Goal: Task Accomplishment & Management: Manage account settings

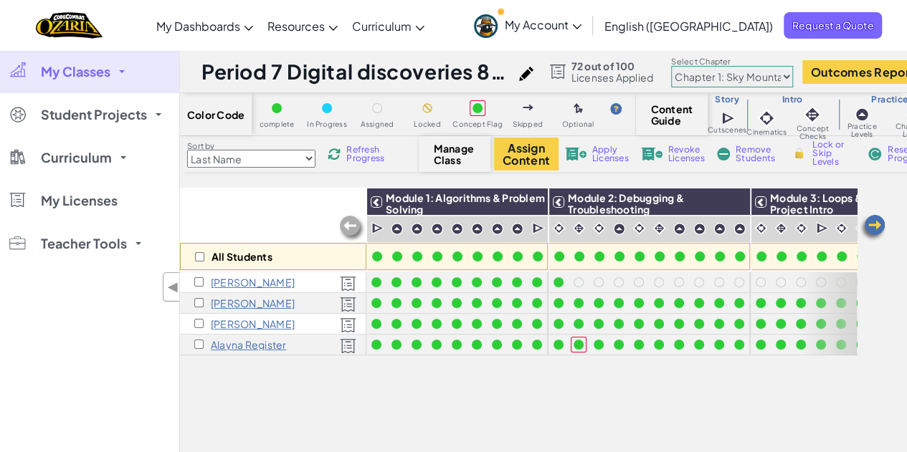
click at [874, 224] on img at bounding box center [872, 228] width 29 height 29
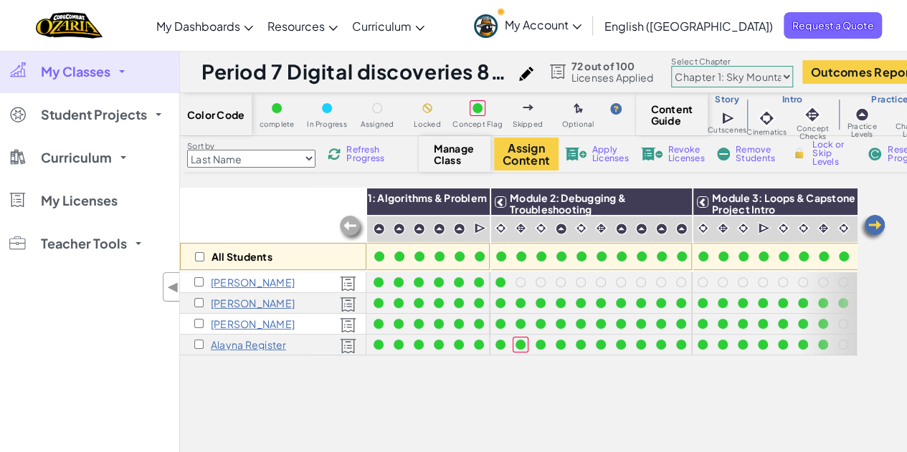
scroll to position [0, 148]
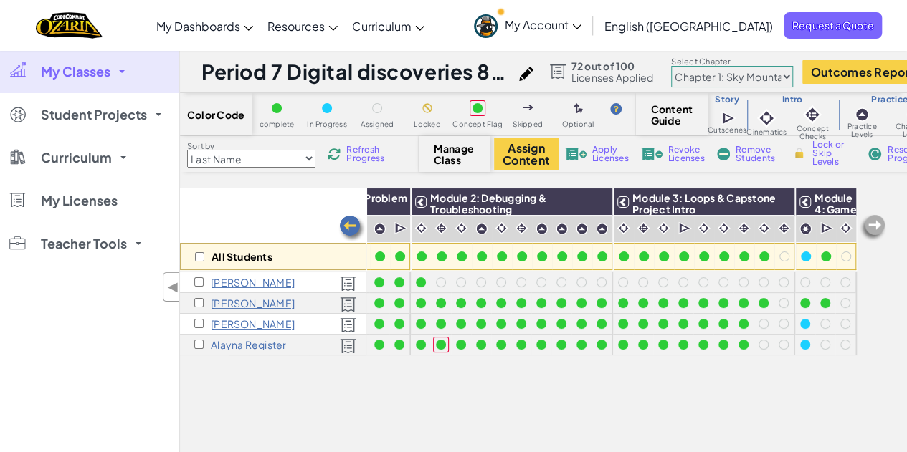
click at [875, 221] on img at bounding box center [872, 228] width 29 height 29
click at [781, 79] on select "Chapter 1: Sky Mountain Chapter 2: The Moon Dancers Chapter 3: The Phoenix Land…" at bounding box center [732, 76] width 122 height 21
drag, startPoint x: 777, startPoint y: 75, endPoint x: 783, endPoint y: 80, distance: 7.8
click at [777, 75] on select "Chapter 1: Sky Mountain Chapter 2: The Moon Dancers Chapter 3: The Phoenix Land…" at bounding box center [732, 76] width 122 height 21
click at [897, 352] on div "All Students Module 1: Algorithms & Problem Solving Module 2: Debugging & Troub…" at bounding box center [543, 325] width 727 height 274
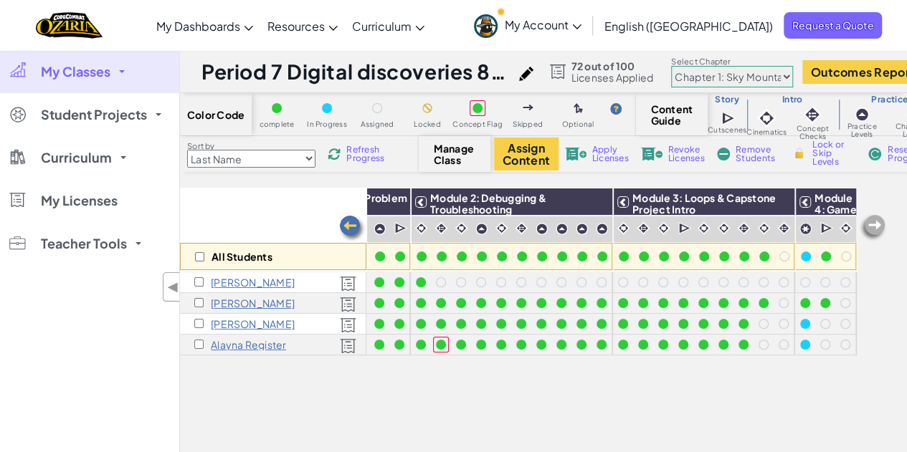
click at [351, 154] on span "Refresh Progress" at bounding box center [368, 153] width 44 height 17
click at [110, 70] on span "My Classes" at bounding box center [76, 71] width 70 height 13
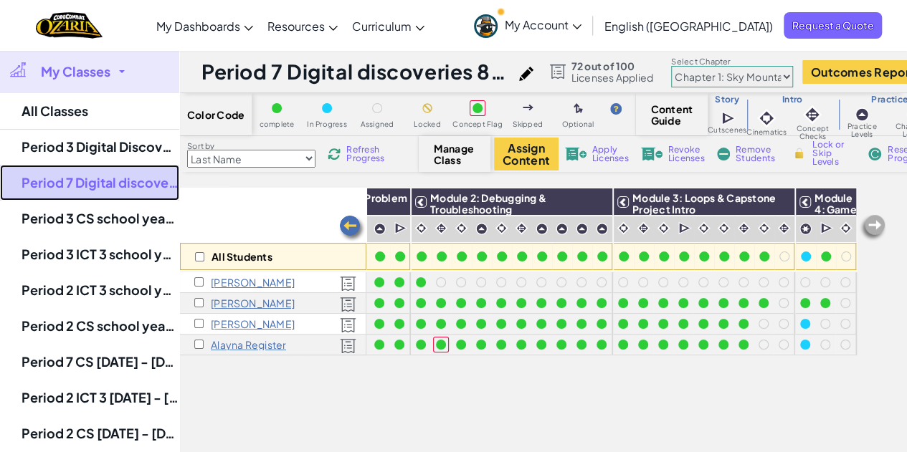
click at [127, 185] on link "Period 7 Digital discoveries 8th grade [DATE] to [DATE]" at bounding box center [89, 183] width 179 height 36
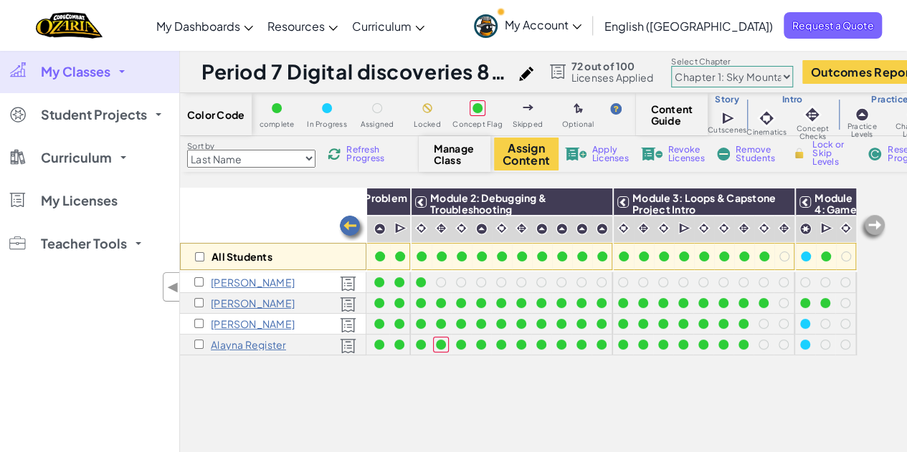
click at [127, 68] on link "My Classes" at bounding box center [89, 71] width 179 height 43
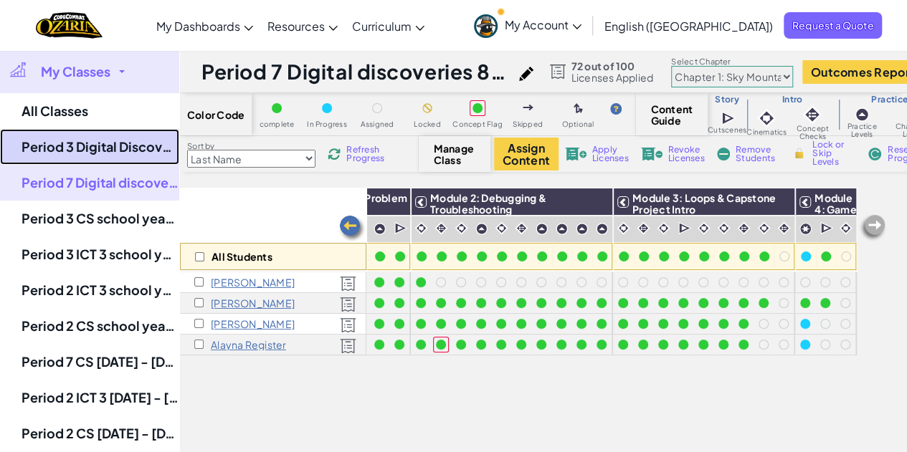
click at [99, 148] on link "Period 3 Digital Discoveries 7th grade [DATE] to [DATE]" at bounding box center [89, 147] width 179 height 36
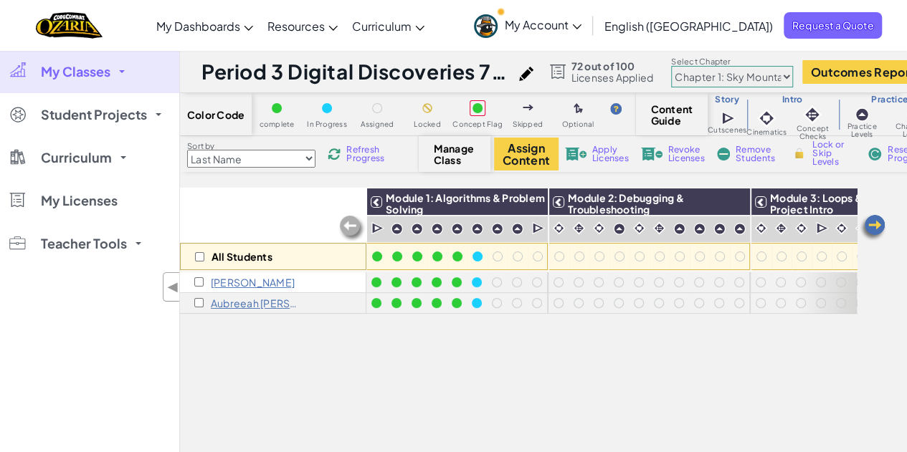
click at [97, 72] on span "My Classes" at bounding box center [76, 71] width 70 height 13
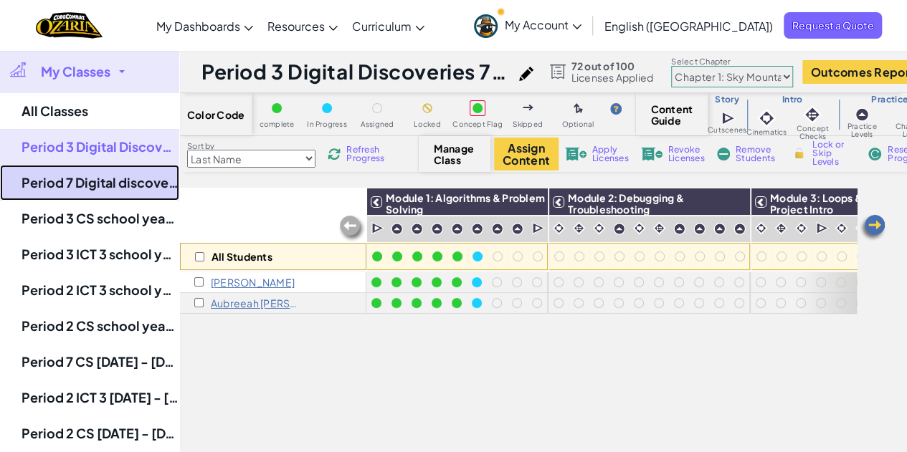
click at [100, 187] on link "Period 7 Digital discoveries 8th grade [DATE] to [DATE]" at bounding box center [89, 183] width 179 height 36
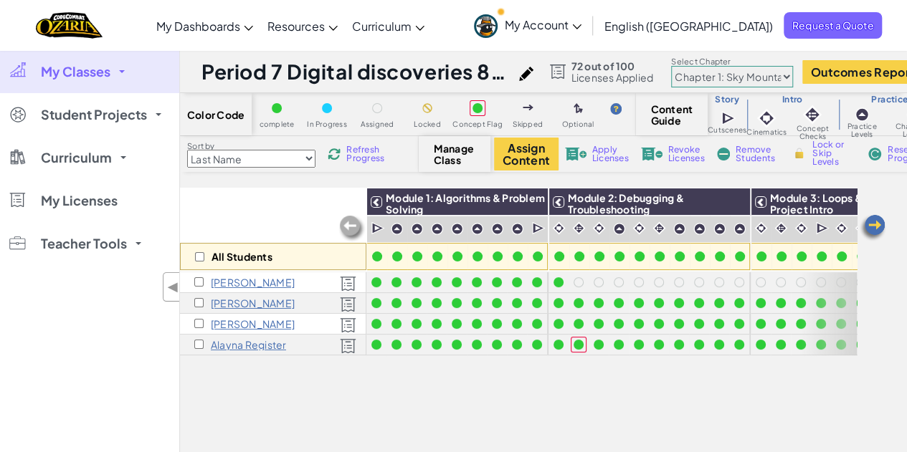
click at [869, 222] on img at bounding box center [872, 228] width 29 height 29
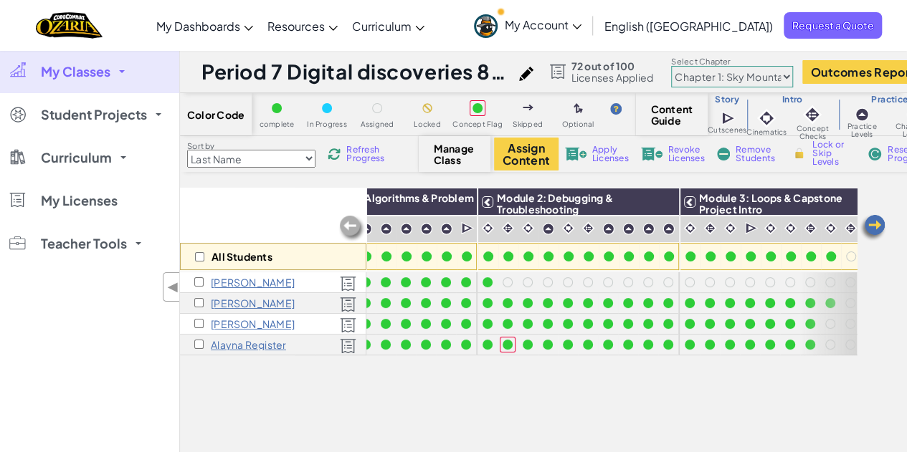
scroll to position [0, 148]
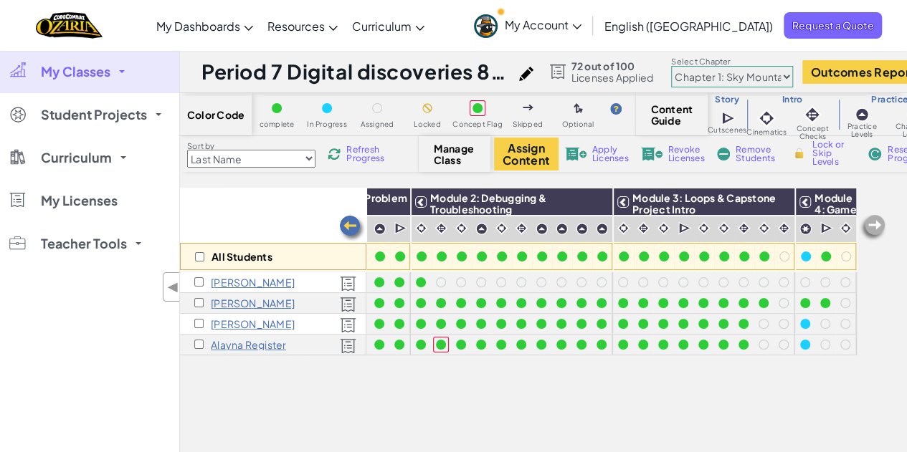
click at [871, 222] on img at bounding box center [872, 228] width 29 height 29
click at [826, 434] on div "All Students Module 1: Algorithms & Problem Solving Module 2: Debugging & Troub…" at bounding box center [518, 244] width 676 height 401
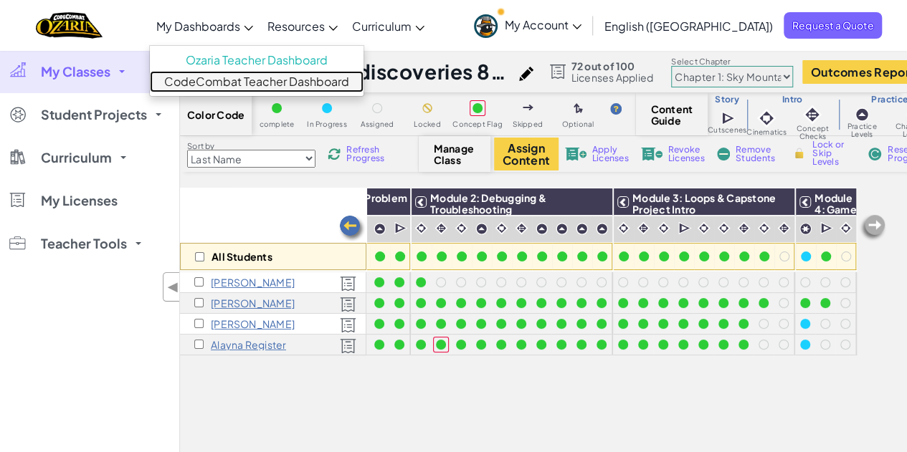
click at [281, 85] on link "CodeCombat Teacher Dashboard" at bounding box center [257, 81] width 214 height 21
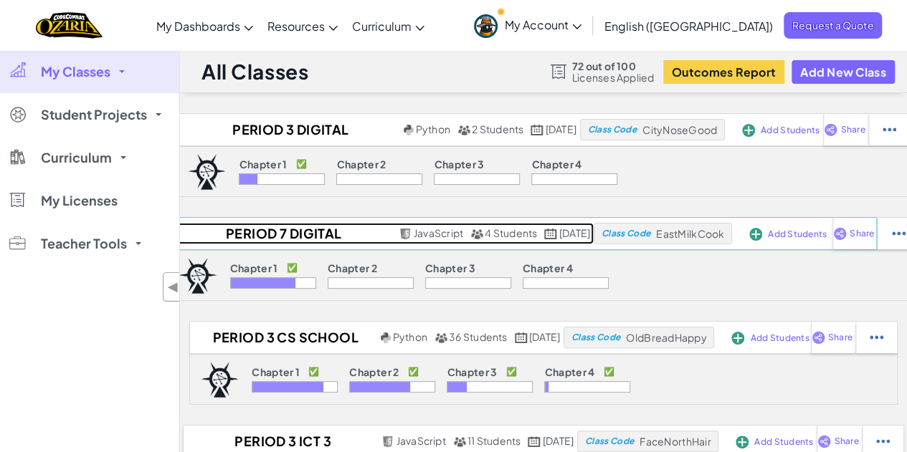
click at [242, 229] on h2 "Period 7 Digital discoveries 8th grade [DATE] to [DATE]" at bounding box center [281, 233] width 227 height 21
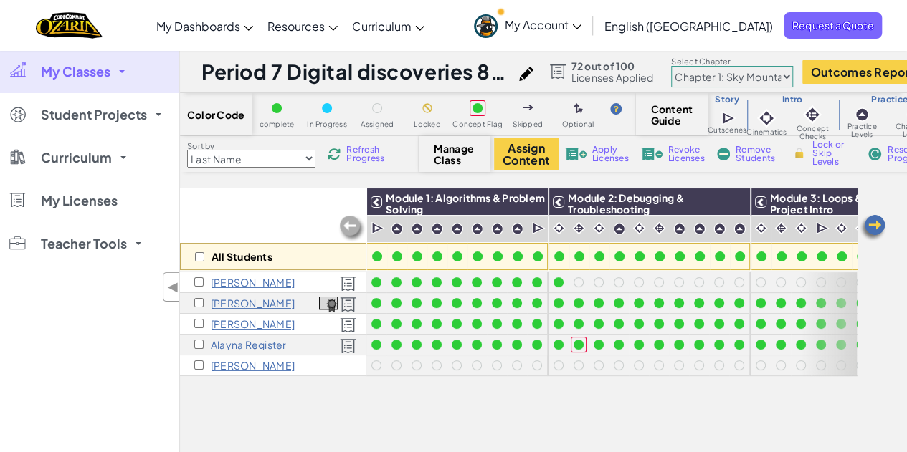
click at [869, 225] on img at bounding box center [872, 228] width 29 height 29
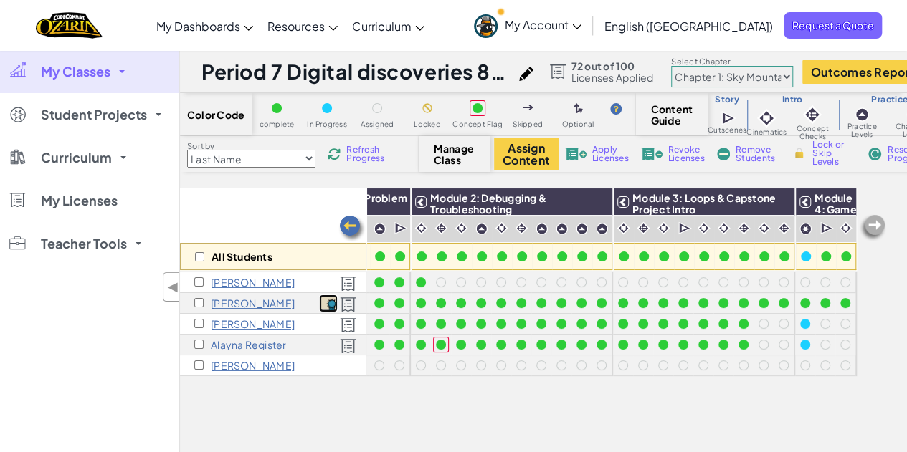
click at [330, 302] on img at bounding box center [328, 305] width 19 height 16
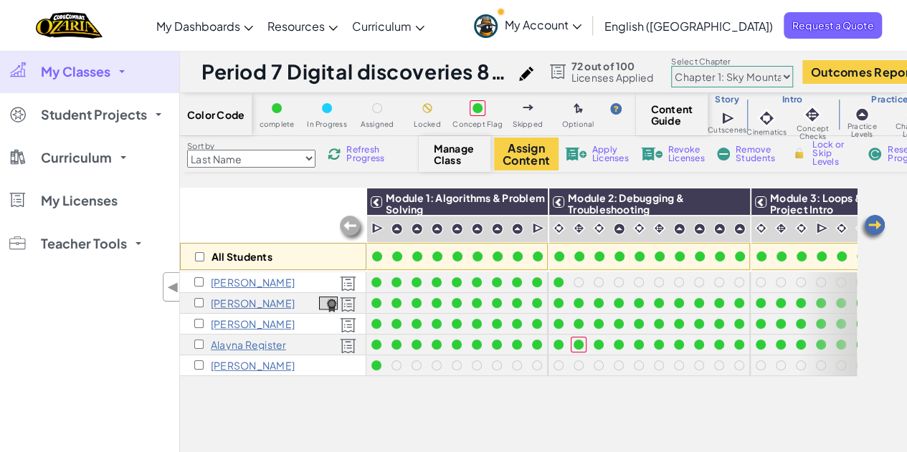
click at [867, 227] on img at bounding box center [872, 228] width 29 height 29
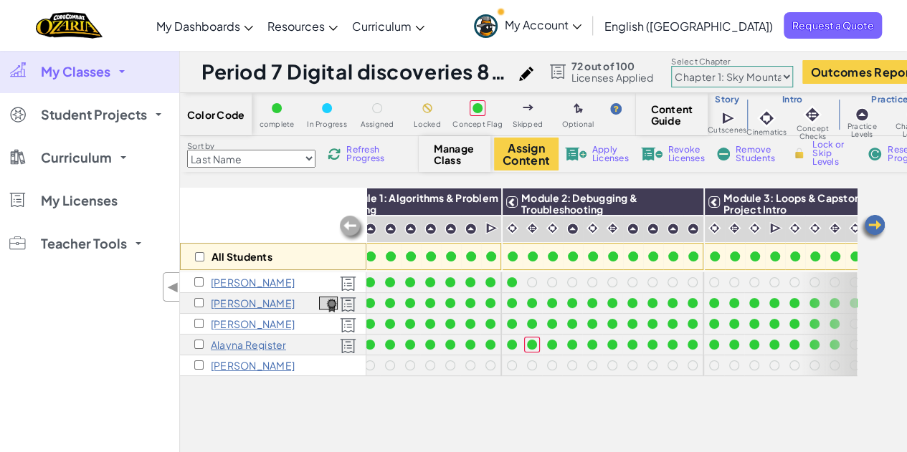
scroll to position [0, 148]
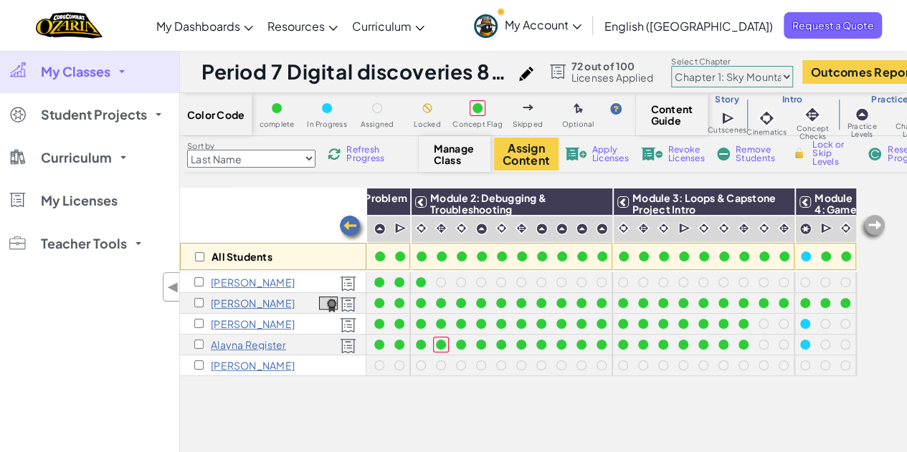
click at [867, 227] on img at bounding box center [872, 228] width 29 height 29
click at [201, 302] on input "checkbox" at bounding box center [198, 302] width 9 height 9
checkbox input "true"
click at [793, 78] on select "Chapter 1: Sky Mountain Chapter 2: The Moon Dancers Chapter 3: The Phoenix Land…" at bounding box center [732, 76] width 122 height 21
select select "5d8a57abe8919b28d5113af1"
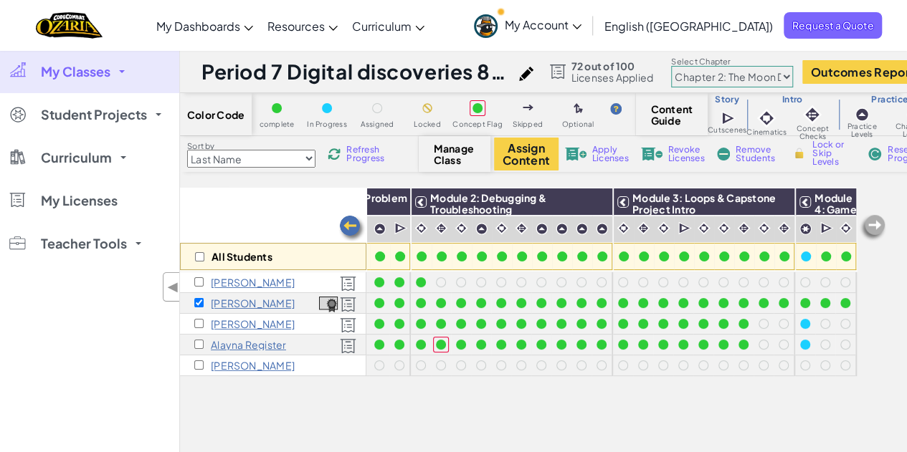
click at [682, 66] on select "Chapter 1: Sky Mountain Chapter 2: The Moon Dancers Chapter 3: The Phoenix Land…" at bounding box center [732, 76] width 122 height 21
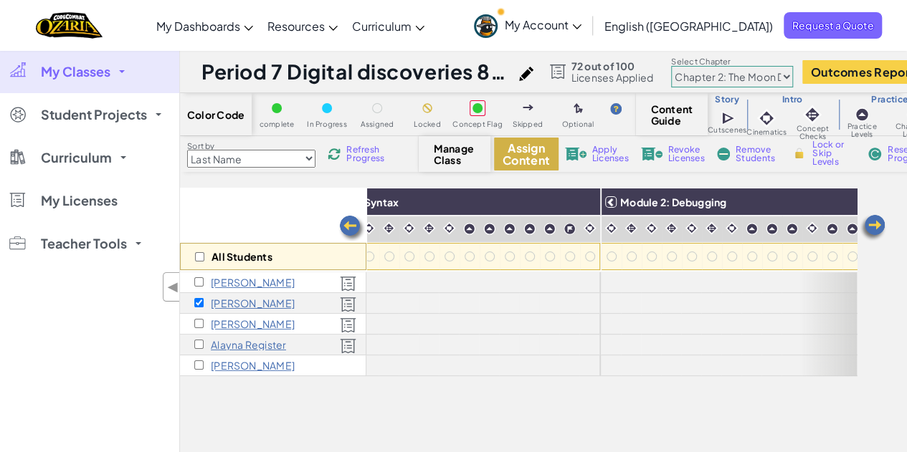
click at [532, 153] on button "Assign Content" at bounding box center [526, 154] width 64 height 33
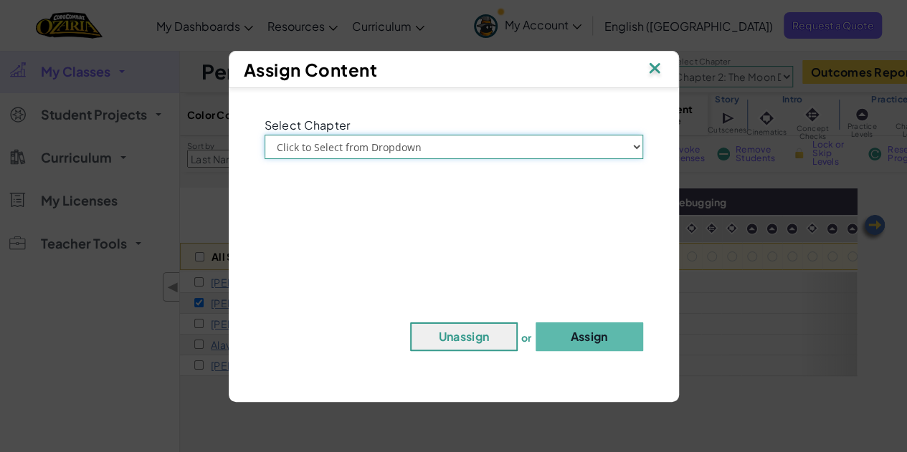
click at [589, 143] on select "Click to Select from Dropdown Chapter 1: Sky Mountain Chapter 2: The Moon Dance…" at bounding box center [453, 147] width 378 height 24
select select "Chapter 2: The Moon Dancers"
click at [264, 135] on select "Click to Select from Dropdown Chapter 1: Sky Mountain Chapter 2: The Moon Dance…" at bounding box center [453, 147] width 378 height 24
click at [583, 340] on button "Assign" at bounding box center [588, 336] width 107 height 29
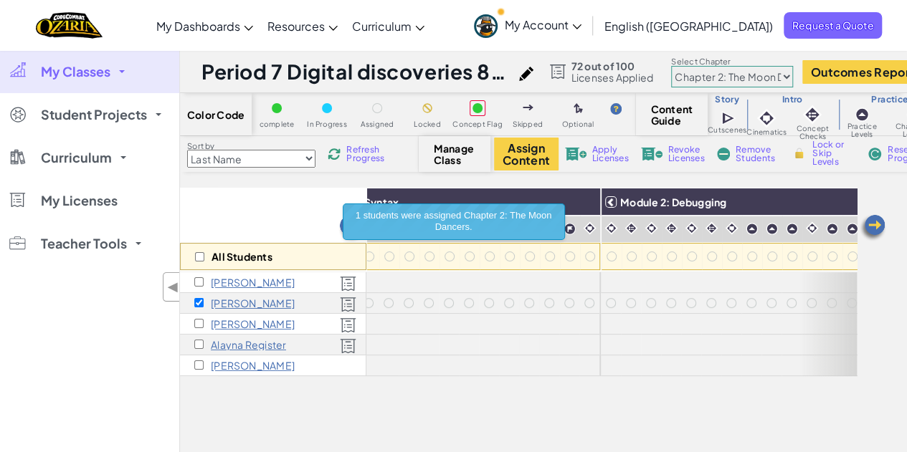
click at [281, 207] on div "All Students" at bounding box center [273, 229] width 186 height 83
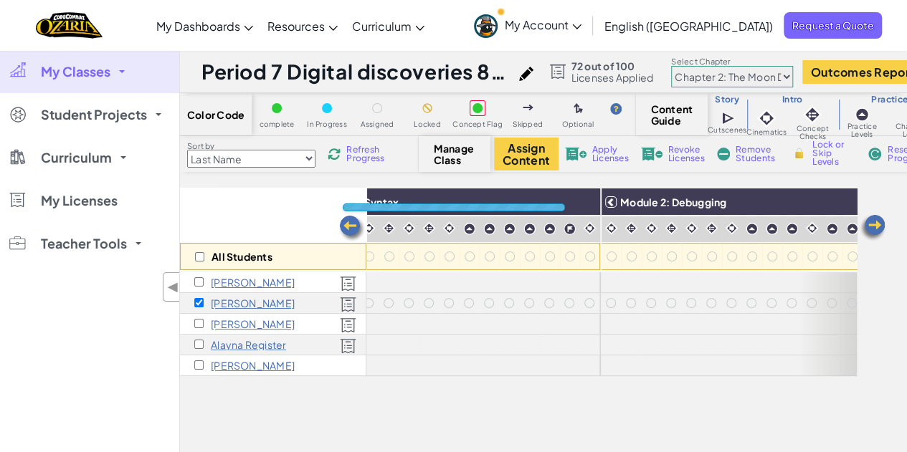
click at [723, 79] on select "Chapter 1: Sky Mountain Chapter 2: The Moon Dancers Chapter 3: The Phoenix Land…" at bounding box center [732, 76] width 122 height 21
select select "5d41d731a8d1836b5aa3cba1"
click at [682, 66] on select "Chapter 1: Sky Mountain Chapter 2: The Moon Dancers Chapter 3: The Phoenix Land…" at bounding box center [732, 76] width 122 height 21
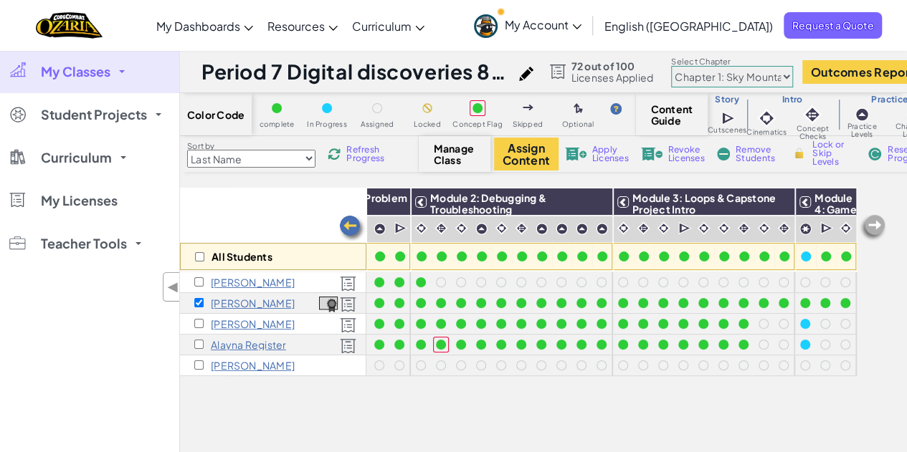
click at [886, 300] on div "All Students Module 1: Algorithms & Problem Solving Module 2: Debugging & Troub…" at bounding box center [543, 325] width 727 height 274
